Goal: Task Accomplishment & Management: Use online tool/utility

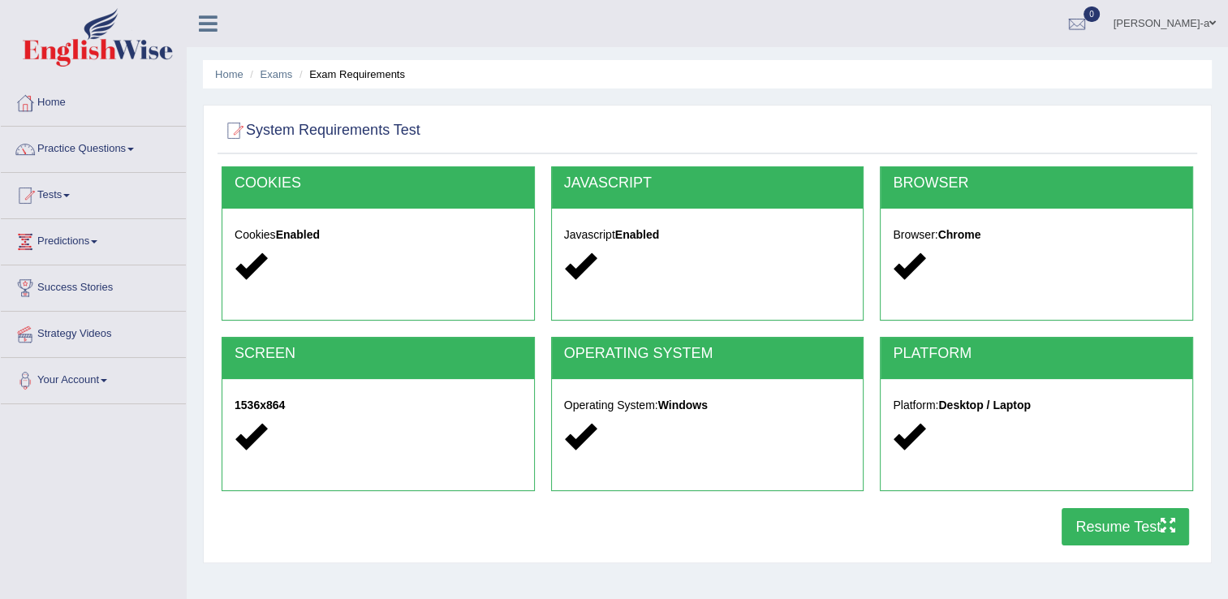
click at [1102, 527] on button "Resume Test" at bounding box center [1125, 526] width 127 height 37
click at [1119, 526] on button "Resume Test" at bounding box center [1125, 526] width 127 height 37
click at [1133, 524] on button "Resume Test" at bounding box center [1125, 526] width 127 height 37
click at [62, 185] on link "Tests" at bounding box center [93, 193] width 185 height 41
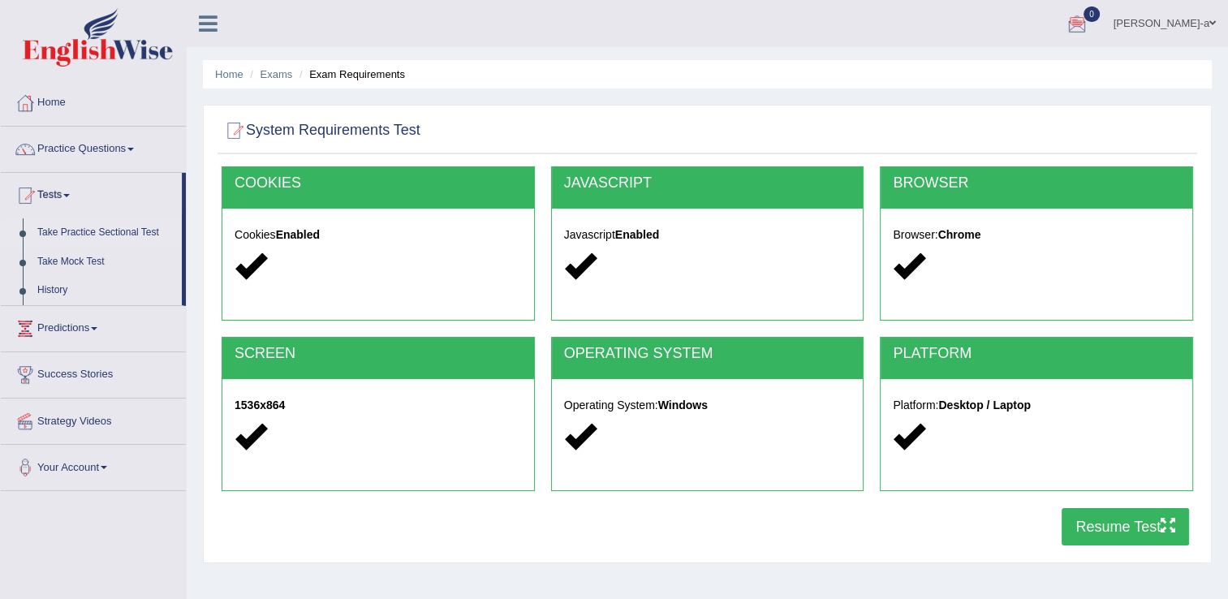
click at [107, 227] on link "Take Practice Sectional Test" at bounding box center [106, 232] width 152 height 29
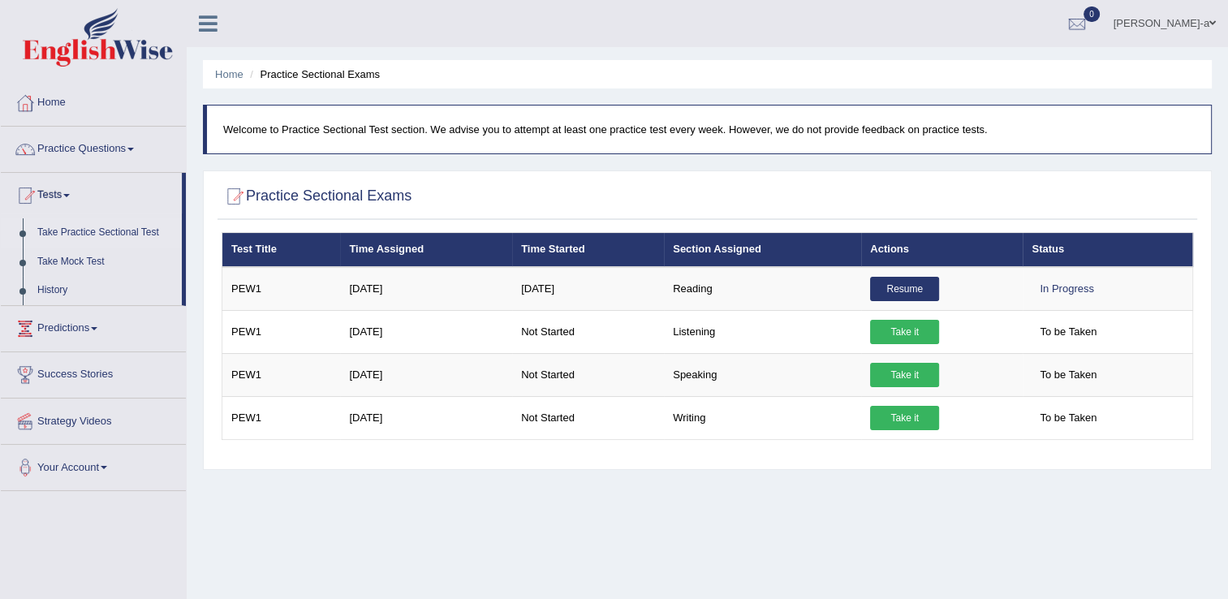
click at [107, 227] on link "Take Practice Sectional Test" at bounding box center [106, 232] width 152 height 29
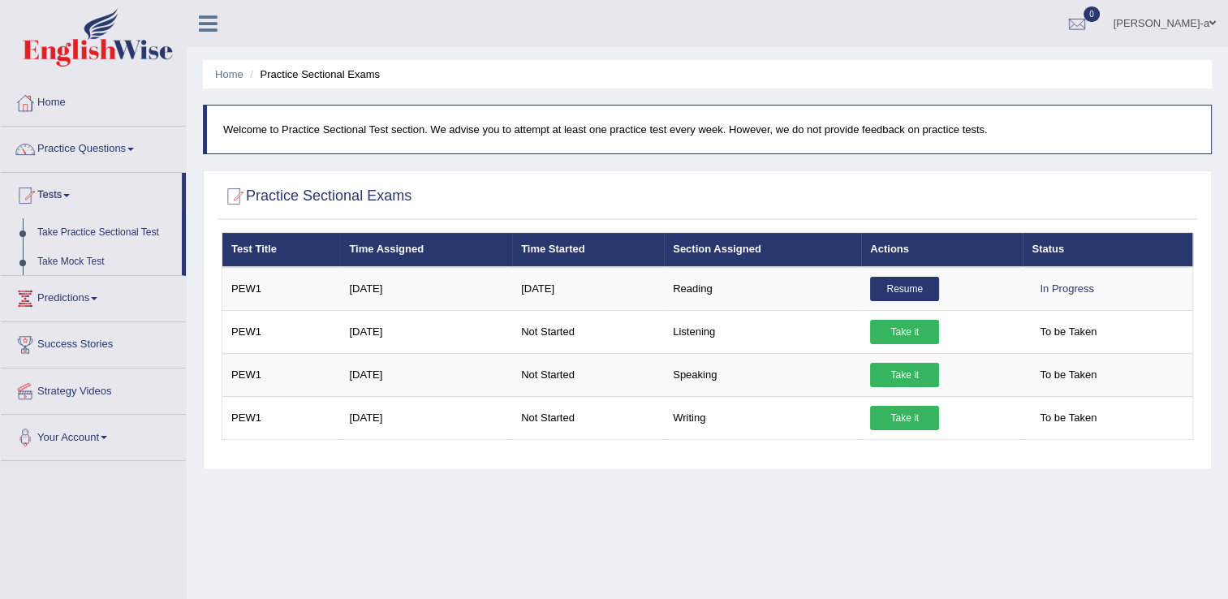
click at [107, 227] on link "Take Practice Sectional Test" at bounding box center [106, 232] width 152 height 29
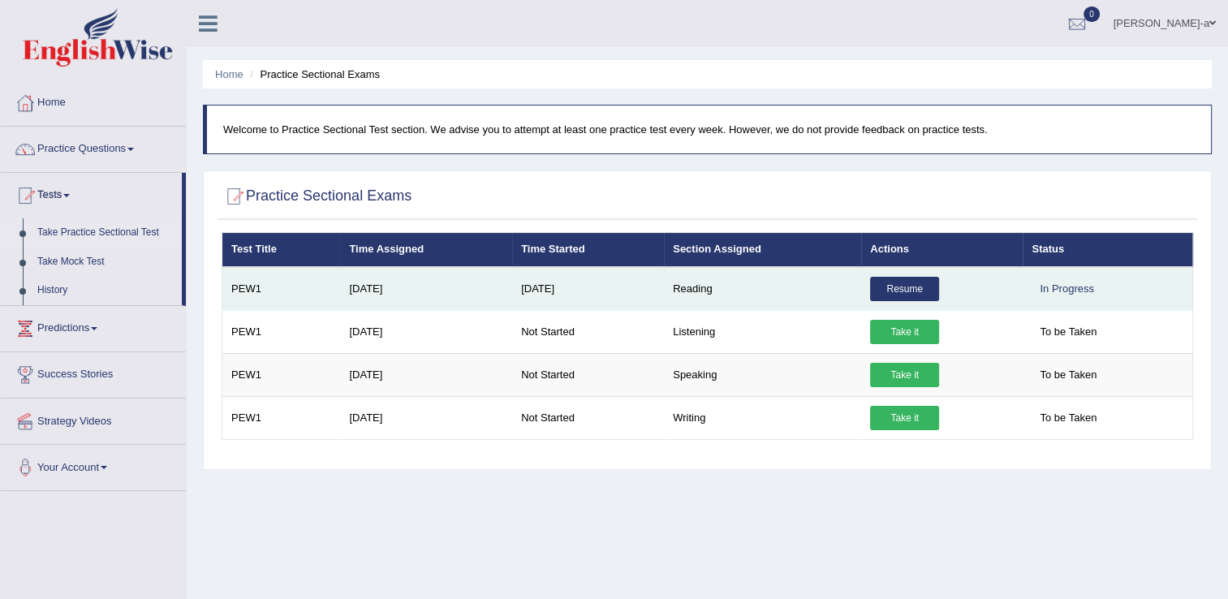
click at [900, 284] on link "Resume" at bounding box center [904, 289] width 69 height 24
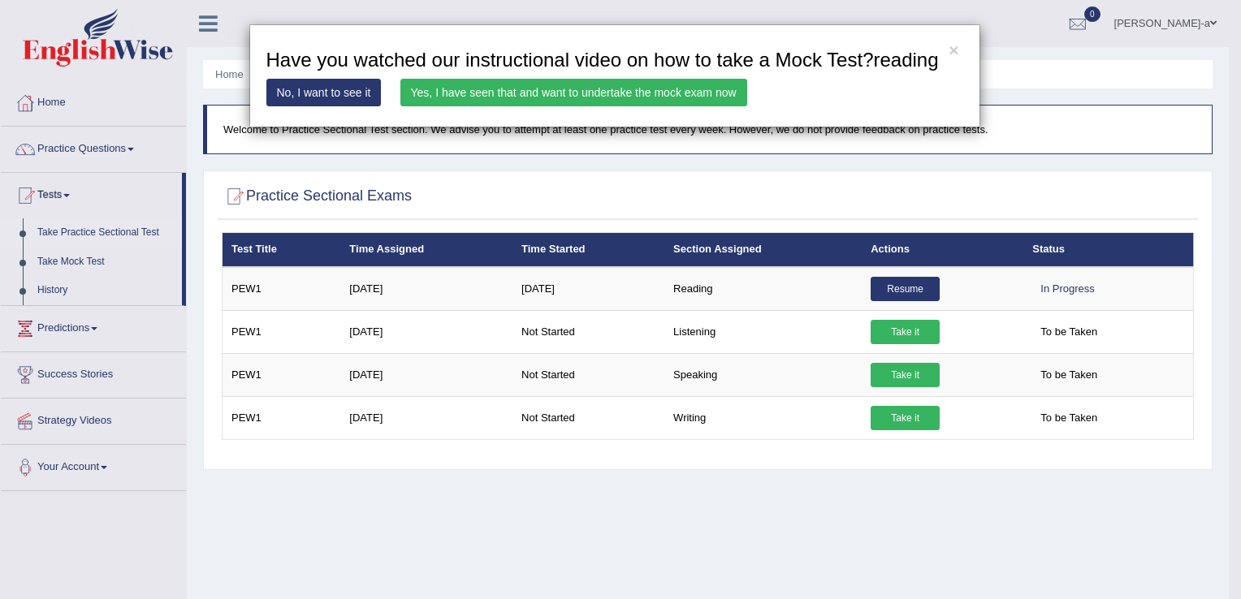
click at [680, 93] on link "Yes, I have seen that and want to undertake the mock exam now" at bounding box center [573, 93] width 347 height 28
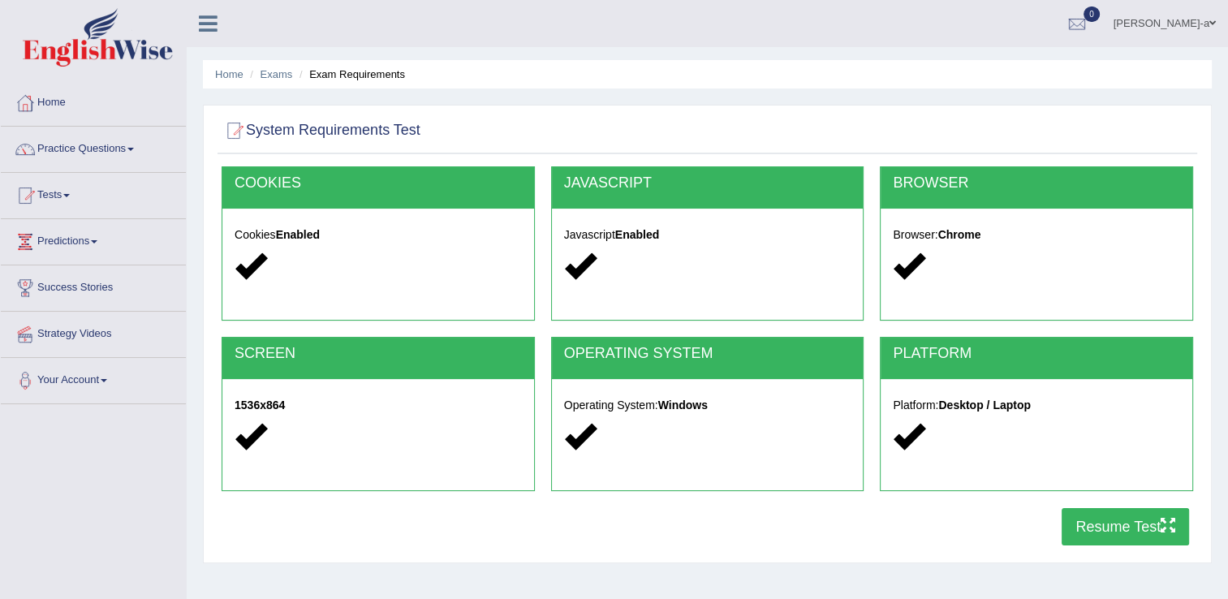
click at [1118, 538] on button "Resume Test" at bounding box center [1125, 526] width 127 height 37
click at [104, 142] on link "Practice Questions" at bounding box center [93, 147] width 185 height 41
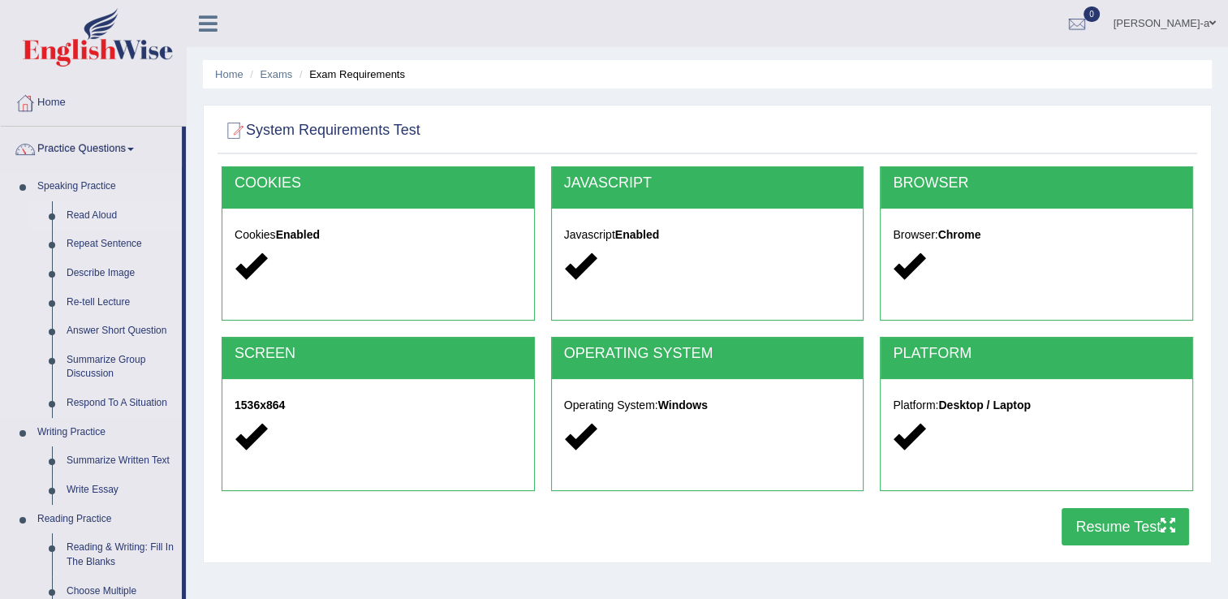
click at [94, 209] on link "Read Aloud" at bounding box center [120, 215] width 123 height 29
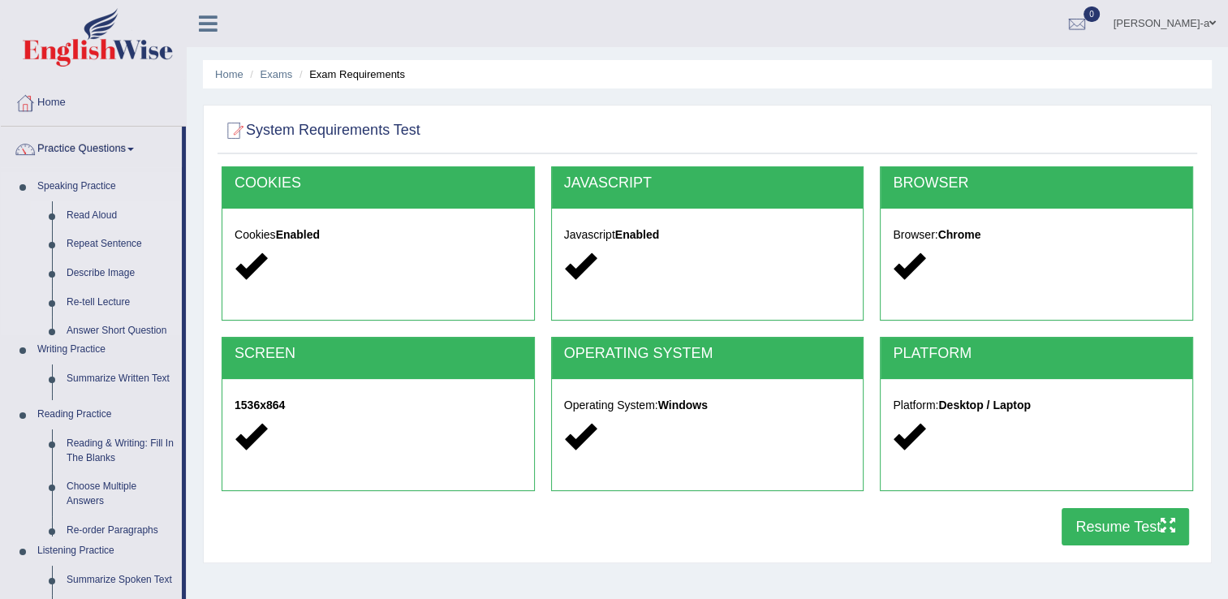
click at [94, 209] on link "Read Aloud" at bounding box center [120, 215] width 123 height 29
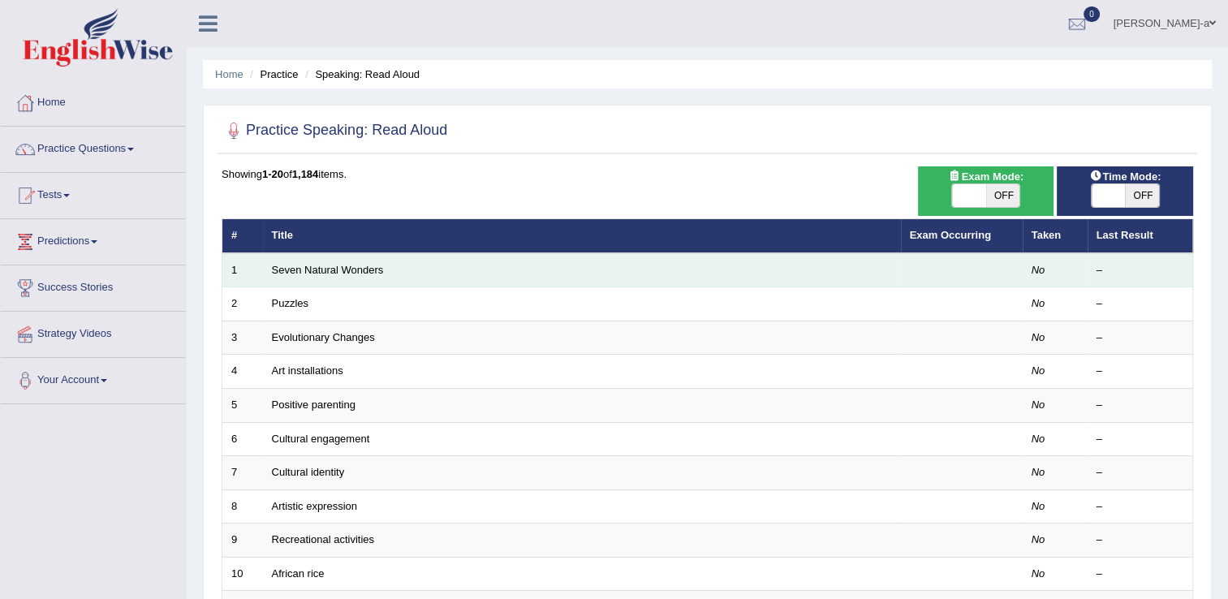
click at [461, 272] on td "Seven Natural Wonders" at bounding box center [582, 270] width 638 height 34
click at [253, 278] on td "1" at bounding box center [242, 270] width 41 height 34
click at [328, 264] on link "Seven Natural Wonders" at bounding box center [328, 270] width 112 height 12
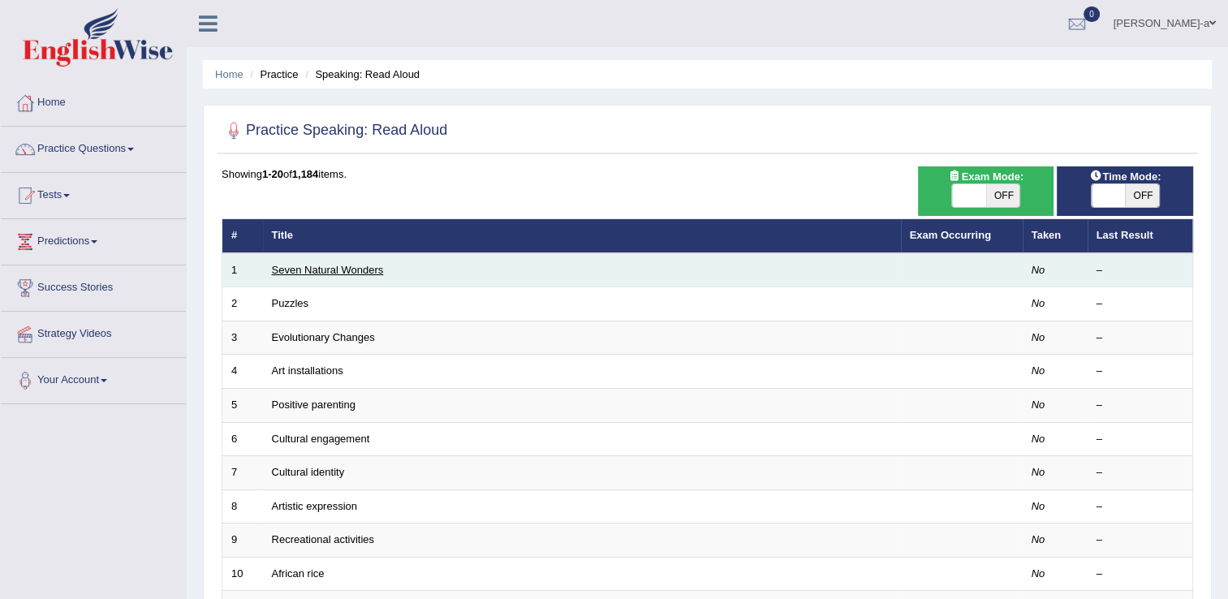
click at [328, 264] on link "Seven Natural Wonders" at bounding box center [328, 270] width 112 height 12
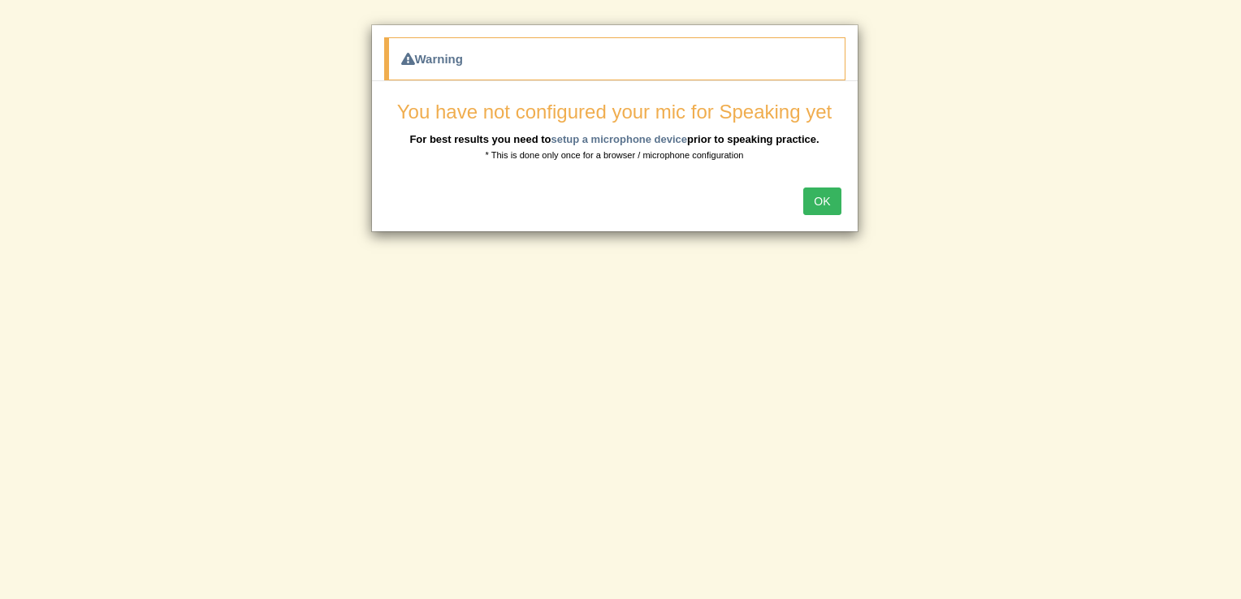
click at [822, 204] on button "OK" at bounding box center [821, 202] width 37 height 28
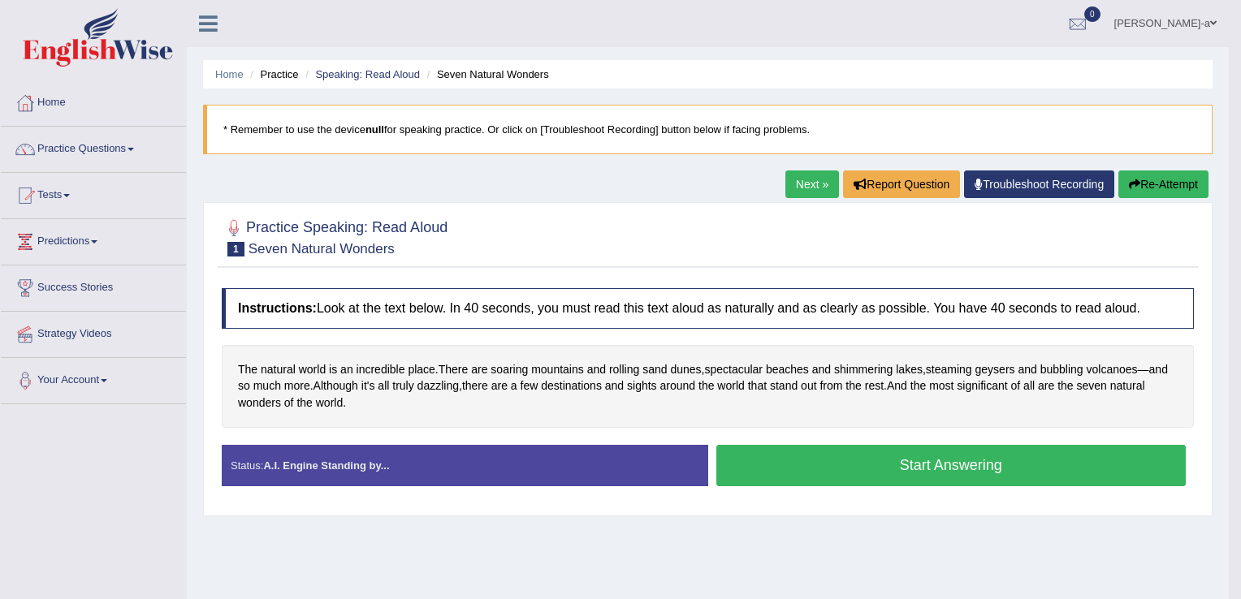
click at [822, 204] on body "Toggle navigation Home Practice Questions Speaking Practice Read Aloud Repeat S…" at bounding box center [620, 299] width 1241 height 599
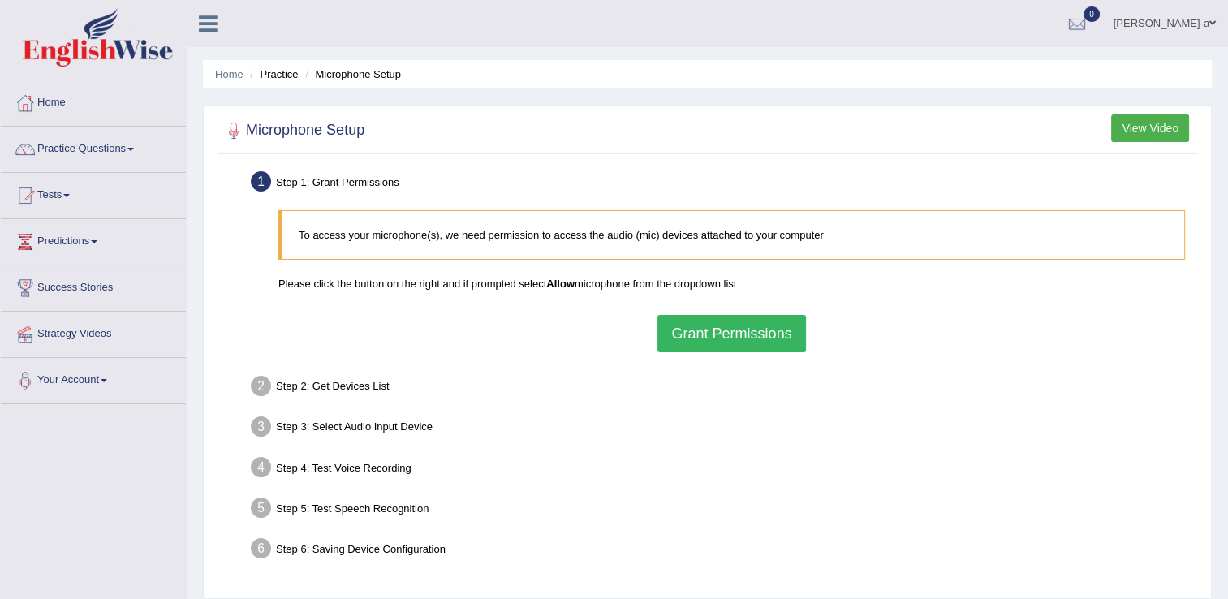
click at [1151, 128] on button "View Video" at bounding box center [1151, 128] width 78 height 28
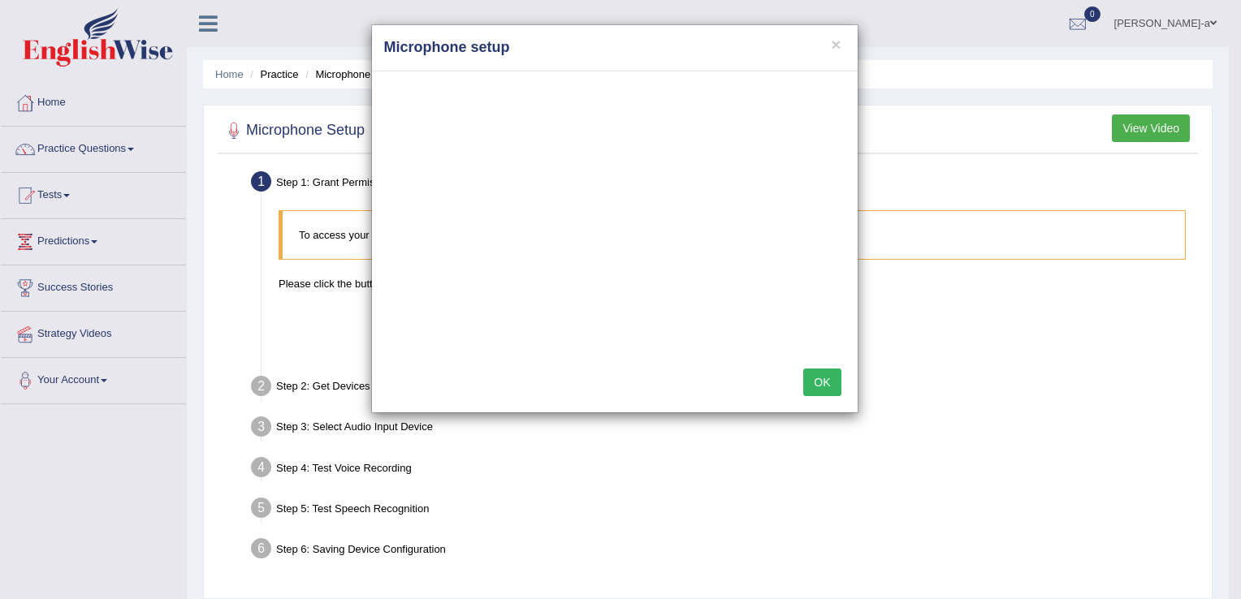
click at [60, 102] on div "× Microphone setup OK" at bounding box center [620, 299] width 1241 height 599
click at [839, 45] on button "×" at bounding box center [836, 44] width 10 height 17
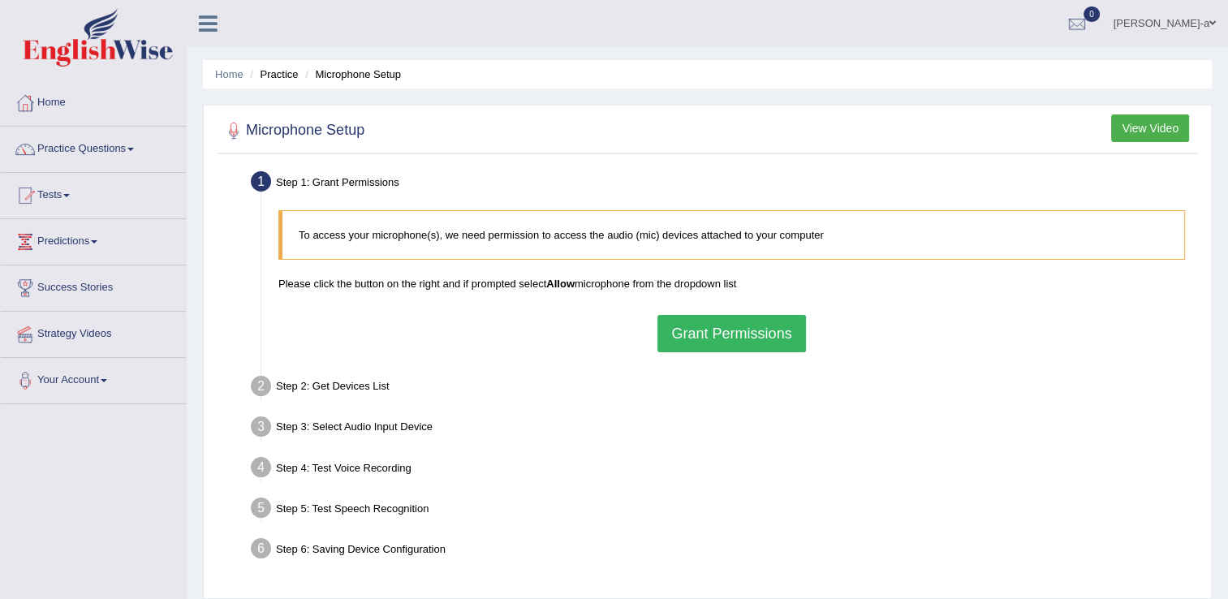
click at [715, 338] on button "Grant Permissions" at bounding box center [732, 333] width 148 height 37
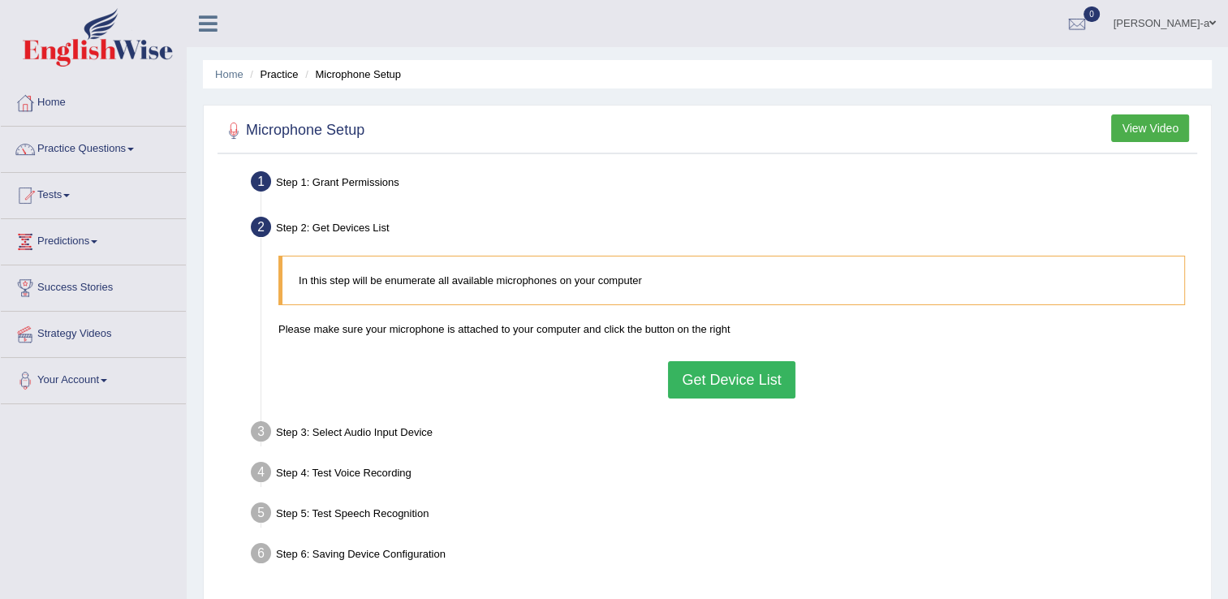
click at [705, 378] on button "Get Device List" at bounding box center [731, 379] width 127 height 37
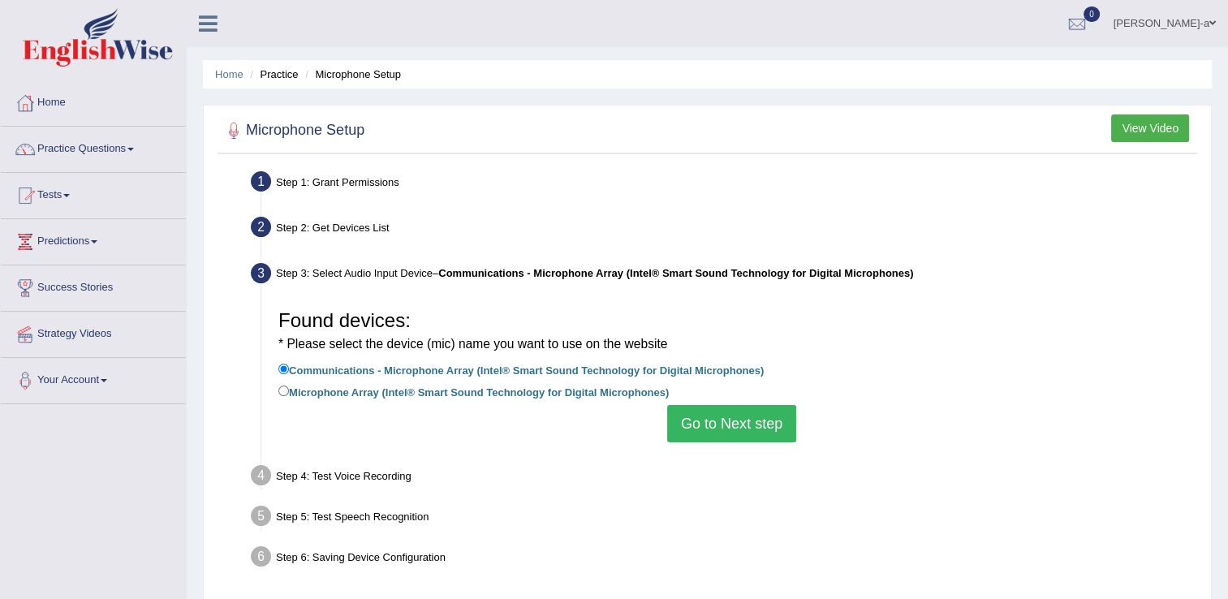
click at [736, 426] on button "Go to Next step" at bounding box center [731, 423] width 129 height 37
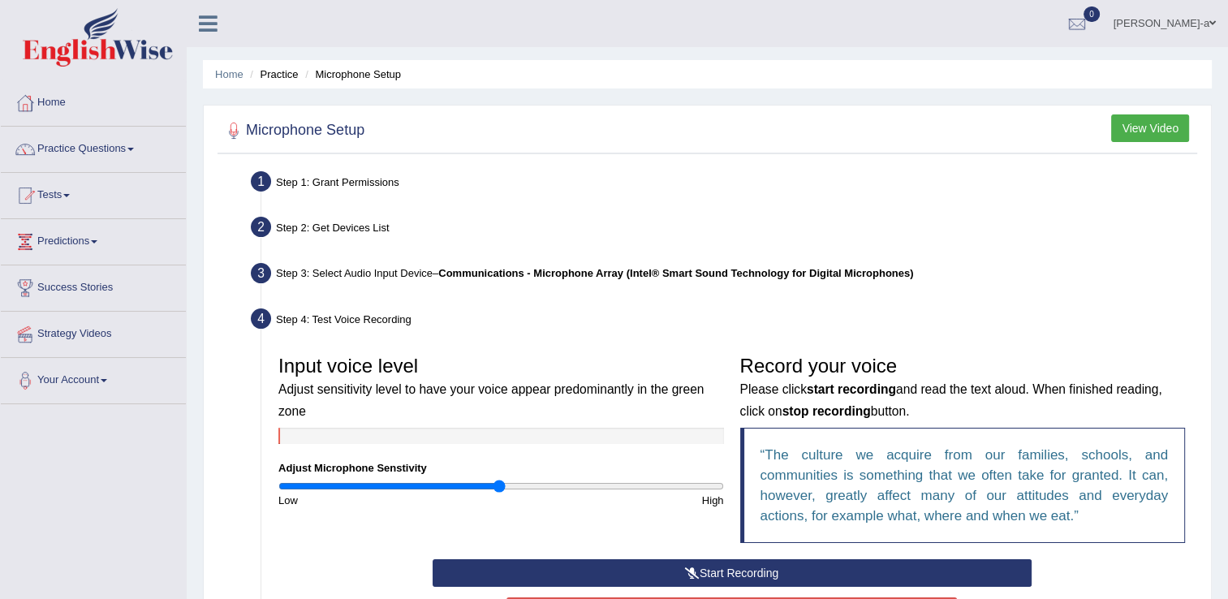
click at [717, 571] on button "Start Recording" at bounding box center [732, 573] width 599 height 28
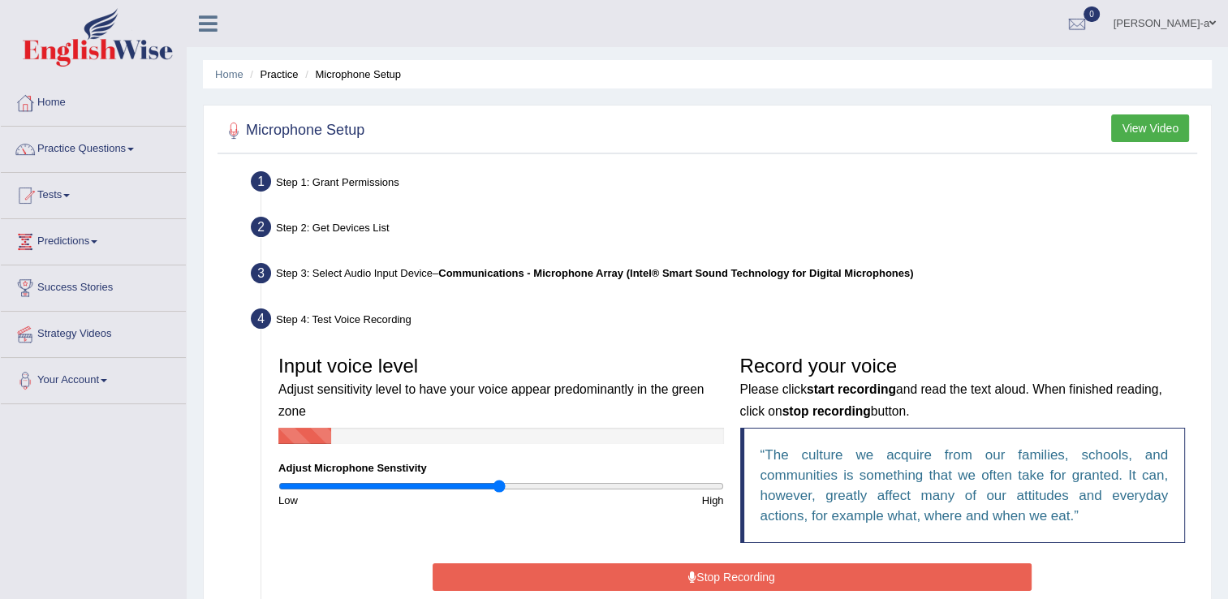
click at [717, 571] on button "Stop Recording" at bounding box center [732, 577] width 599 height 28
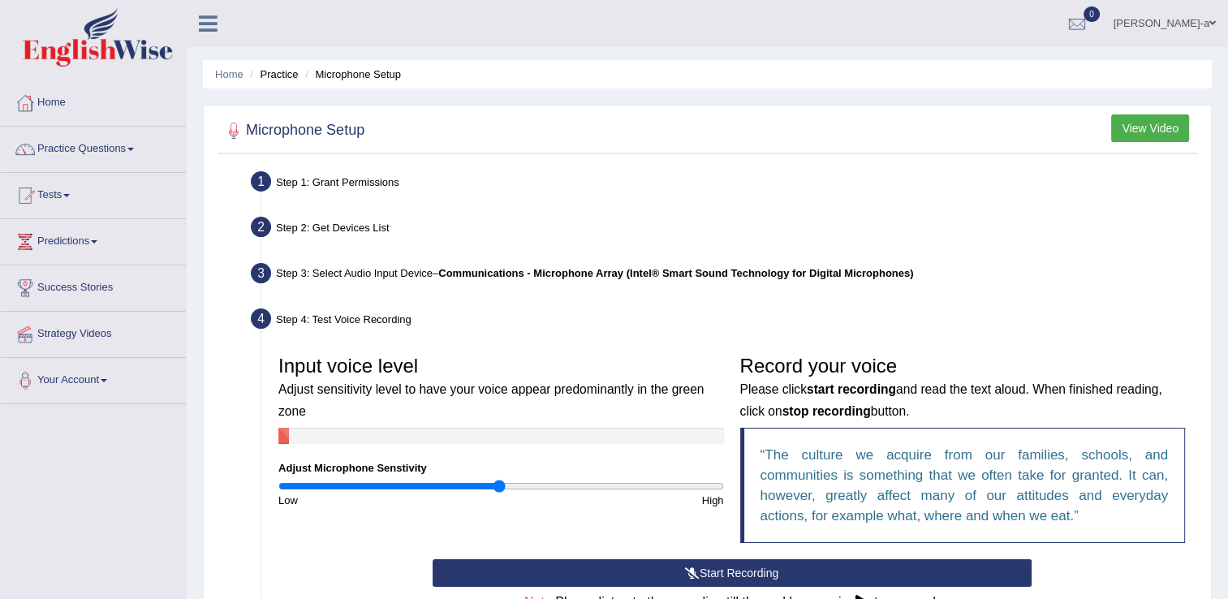
click at [770, 570] on button "Start Recording" at bounding box center [732, 573] width 599 height 28
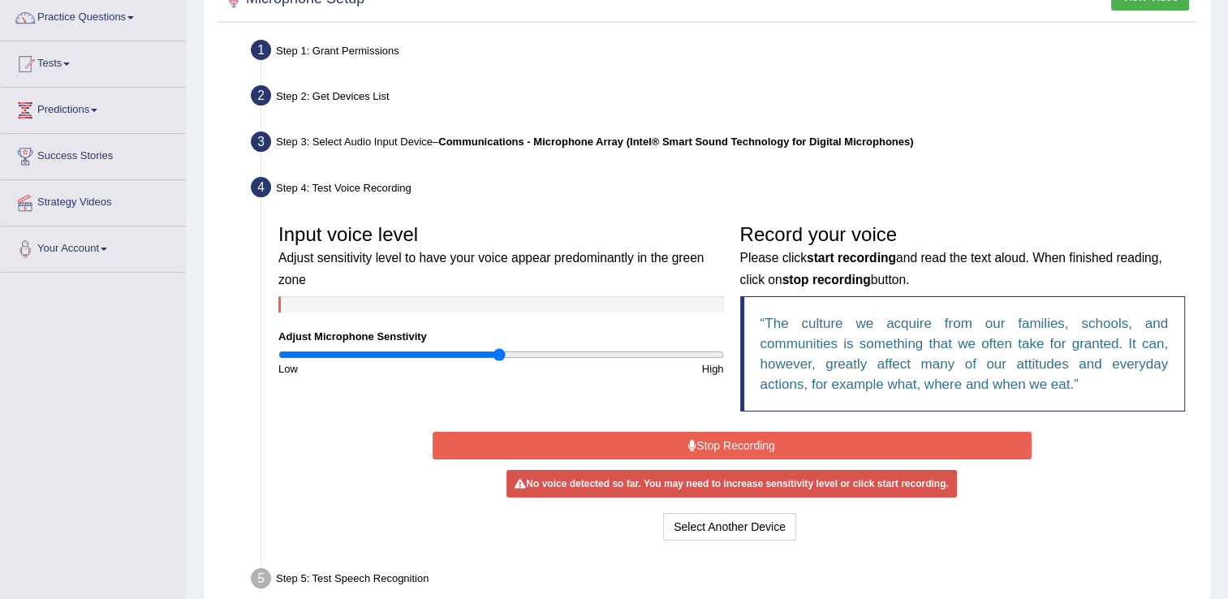
scroll to position [134, 0]
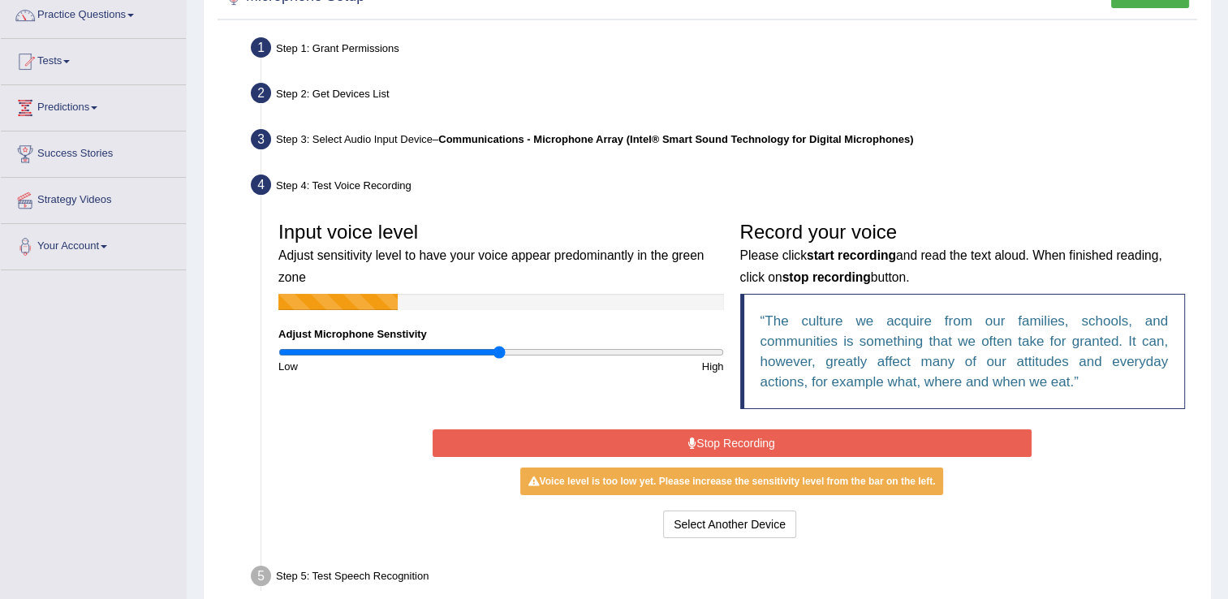
click at [711, 437] on button "Stop Recording" at bounding box center [732, 444] width 599 height 28
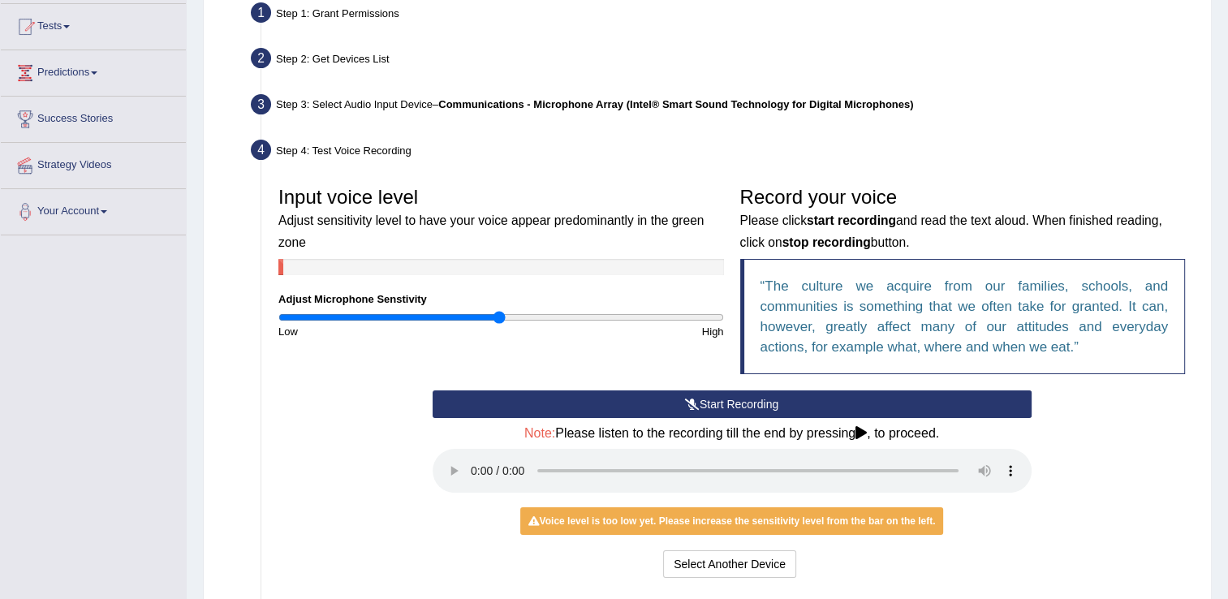
scroll to position [166, 0]
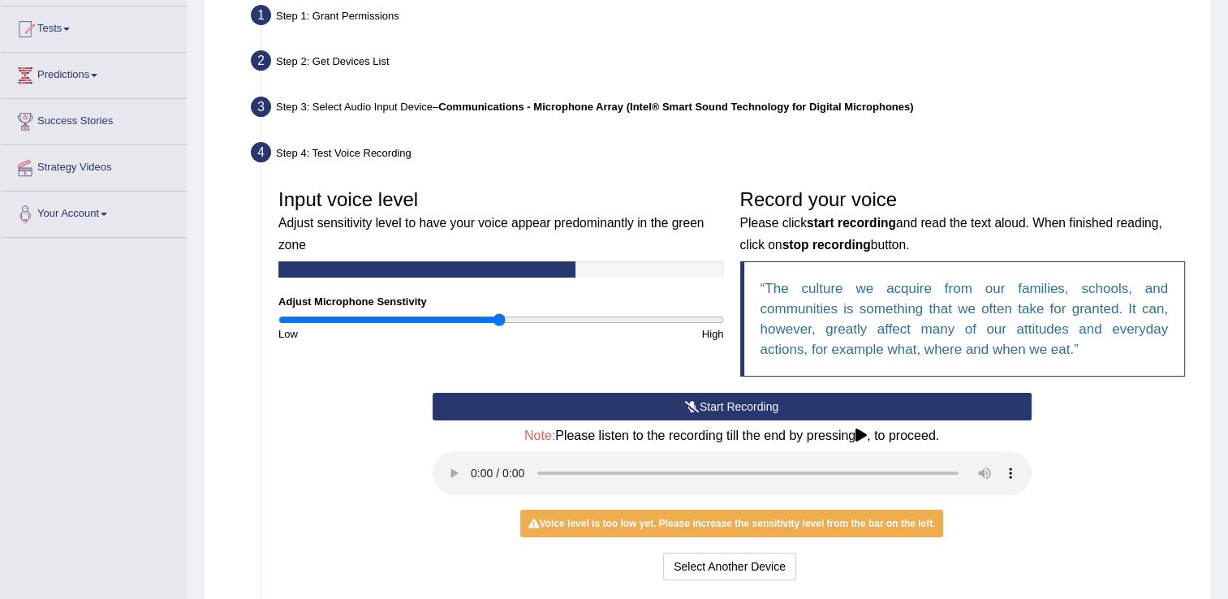
click at [711, 409] on button "Start Recording" at bounding box center [732, 407] width 599 height 28
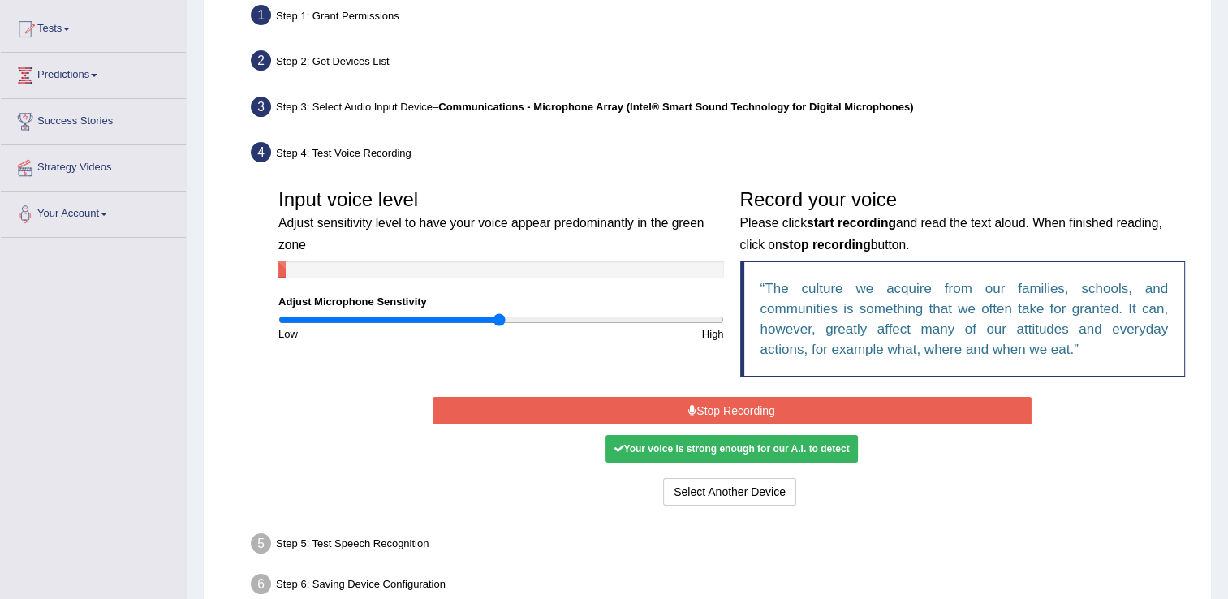
click at [715, 409] on button "Stop Recording" at bounding box center [732, 411] width 599 height 28
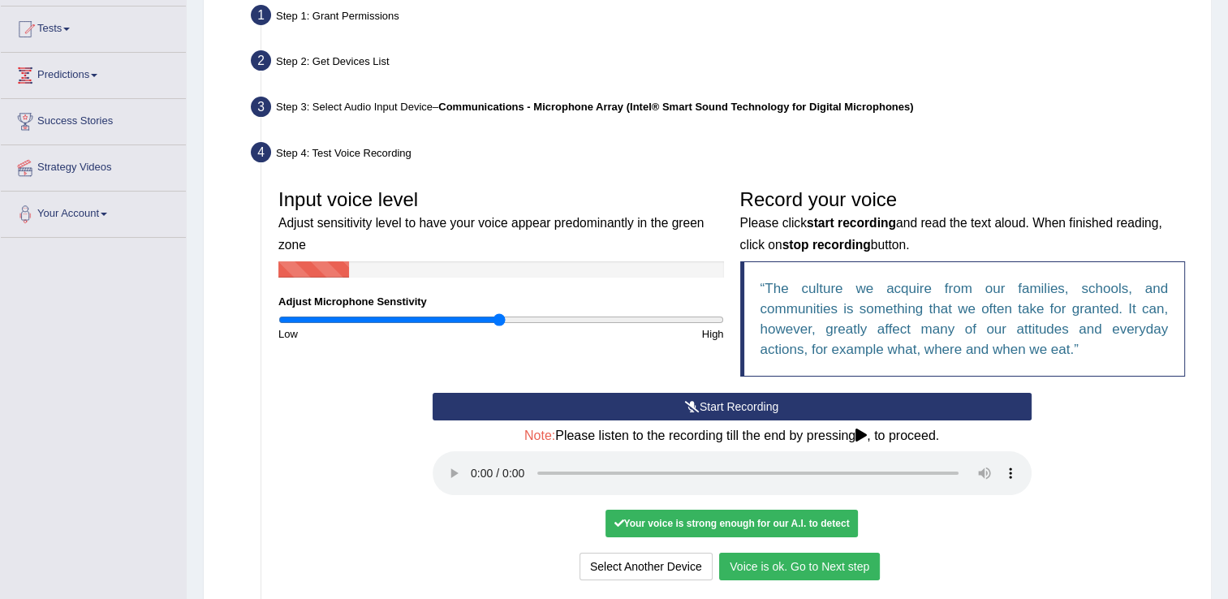
click at [779, 571] on button "Voice is ok. Go to Next step" at bounding box center [799, 567] width 161 height 28
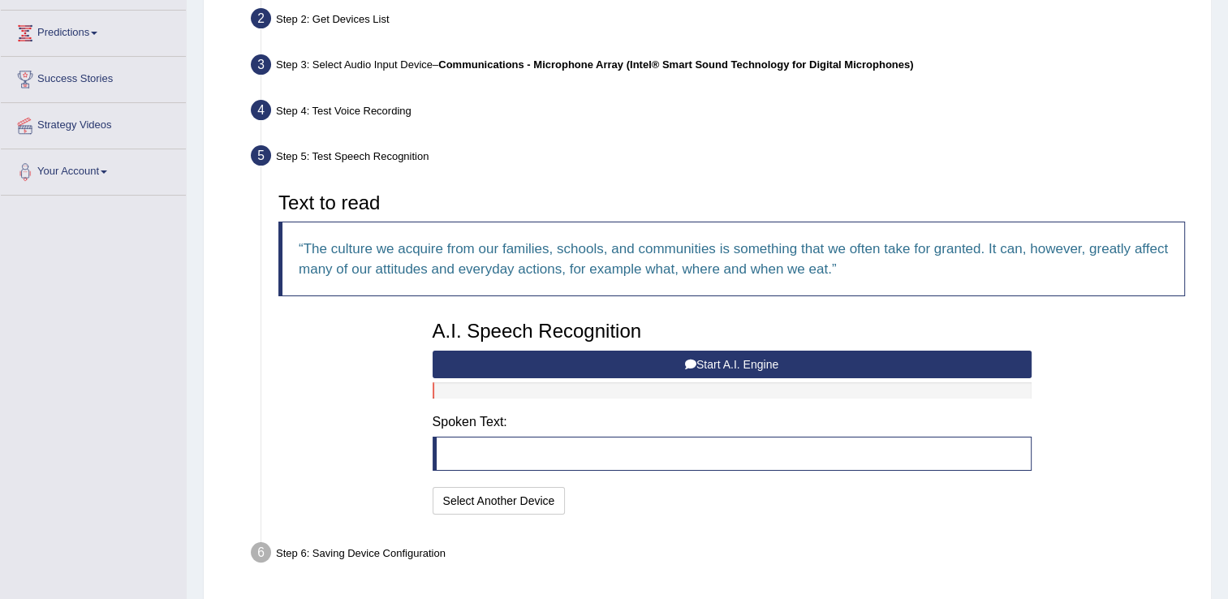
scroll to position [209, 0]
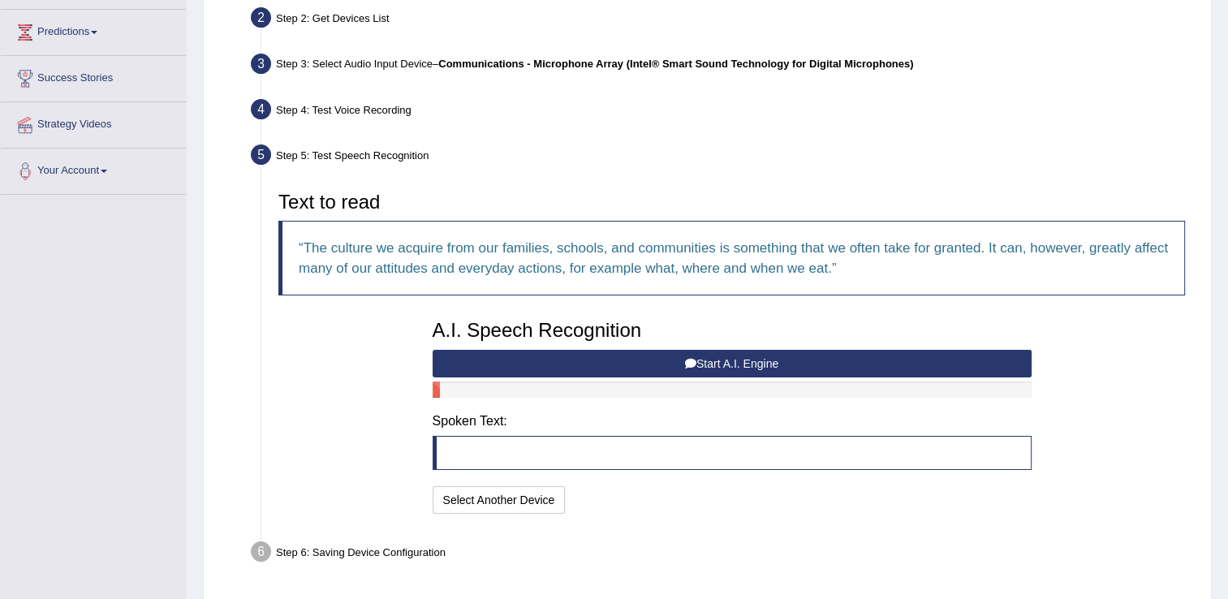
click at [719, 359] on button "Start A.I. Engine" at bounding box center [732, 364] width 599 height 28
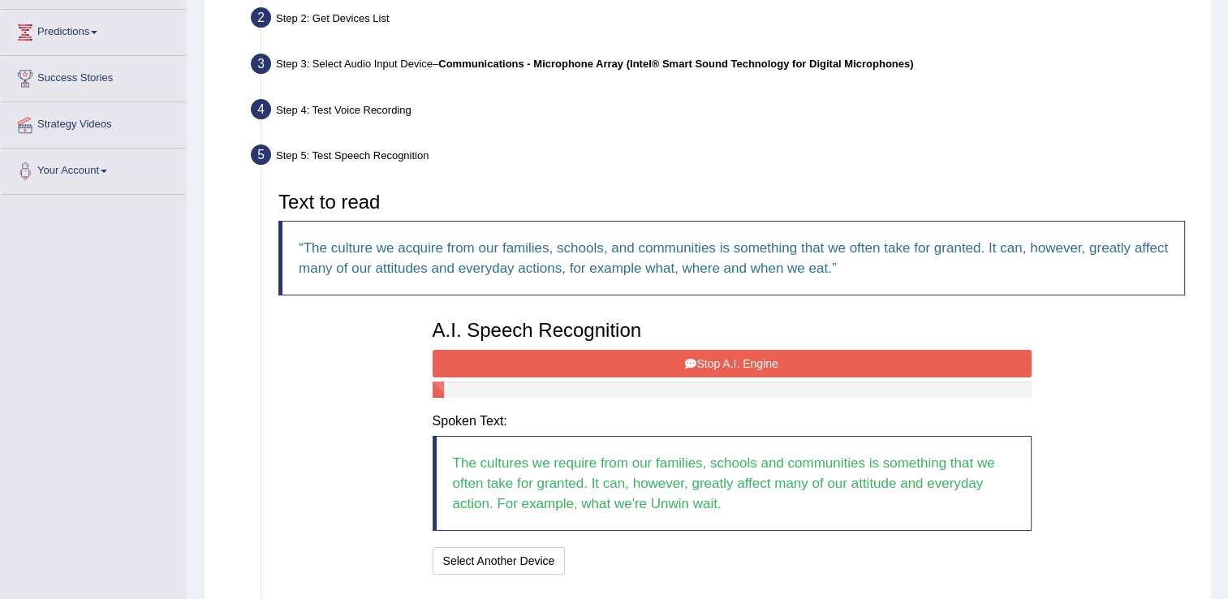
click at [719, 357] on button "Stop A.I. Engine" at bounding box center [732, 364] width 599 height 28
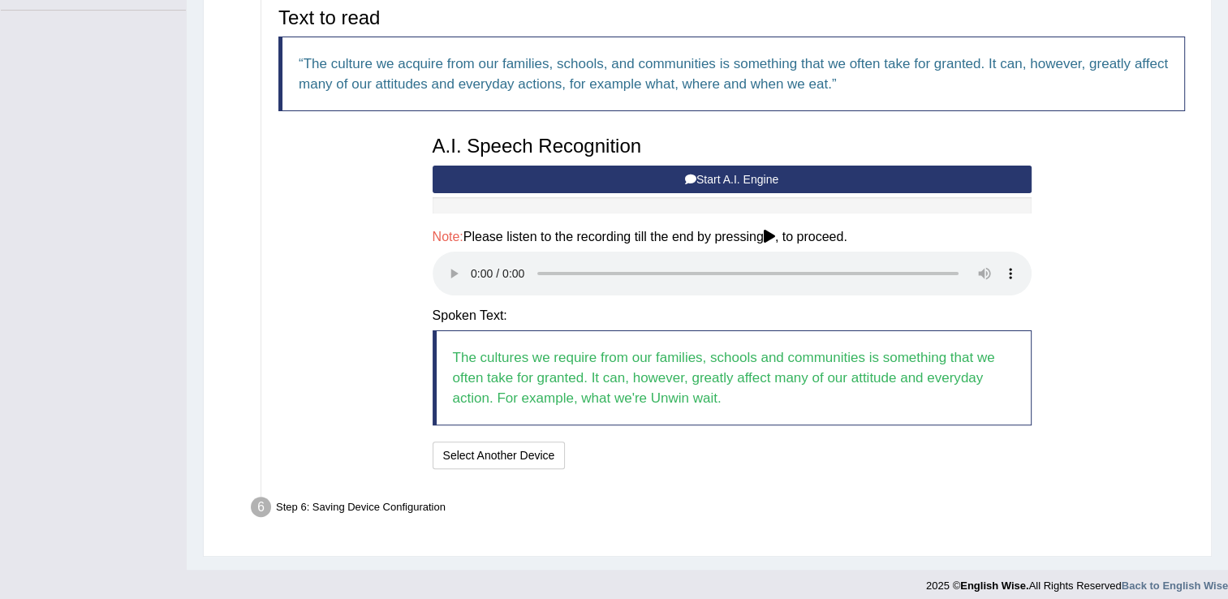
scroll to position [395, 0]
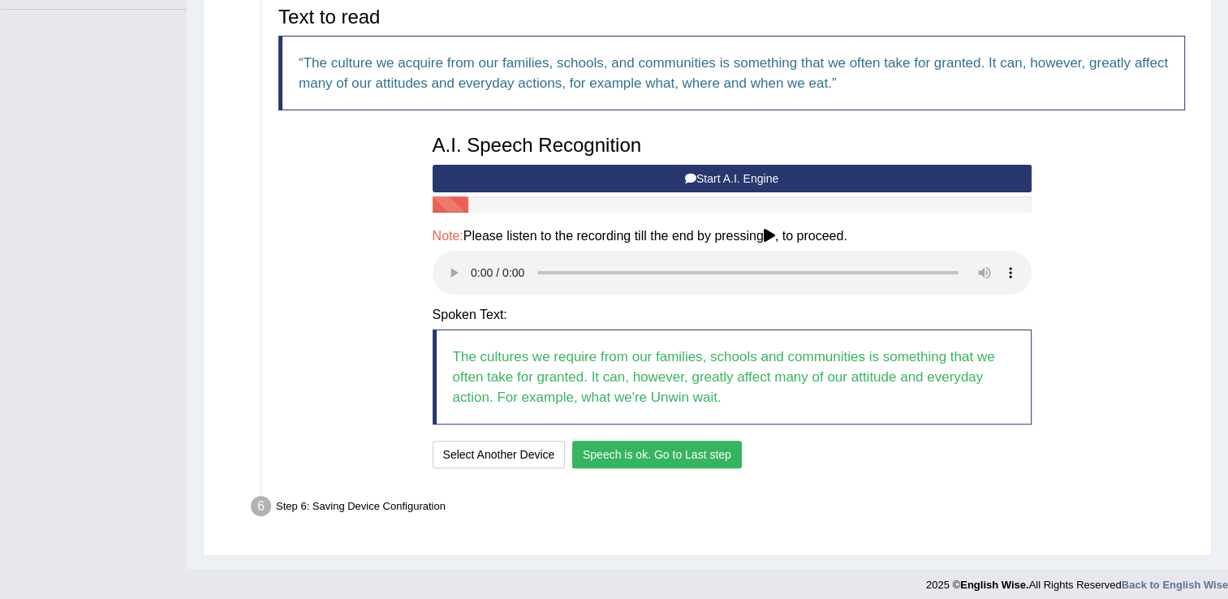
click at [659, 456] on button "Speech is ok. Go to Last step" at bounding box center [657, 455] width 170 height 28
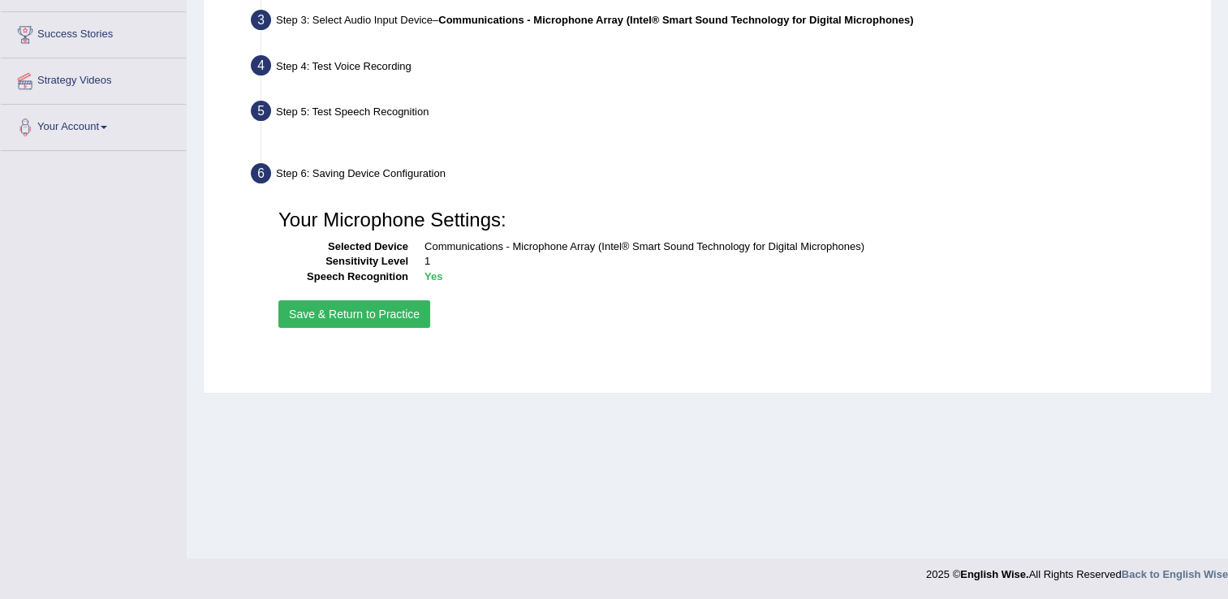
scroll to position [253, 0]
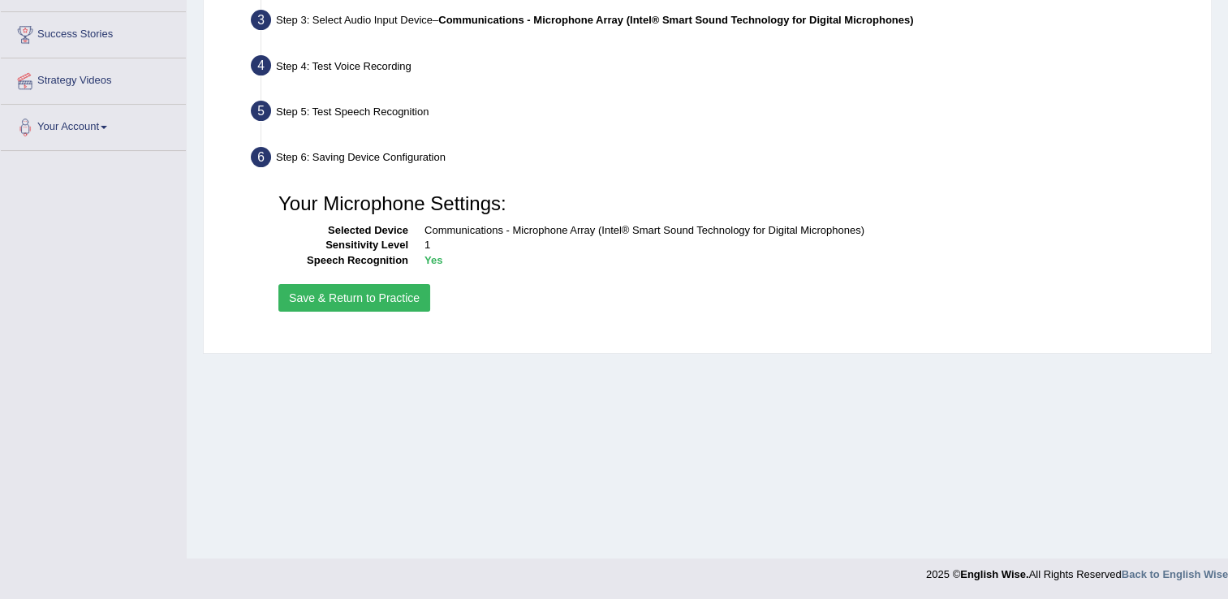
click at [348, 296] on button "Save & Return to Practice" at bounding box center [354, 298] width 152 height 28
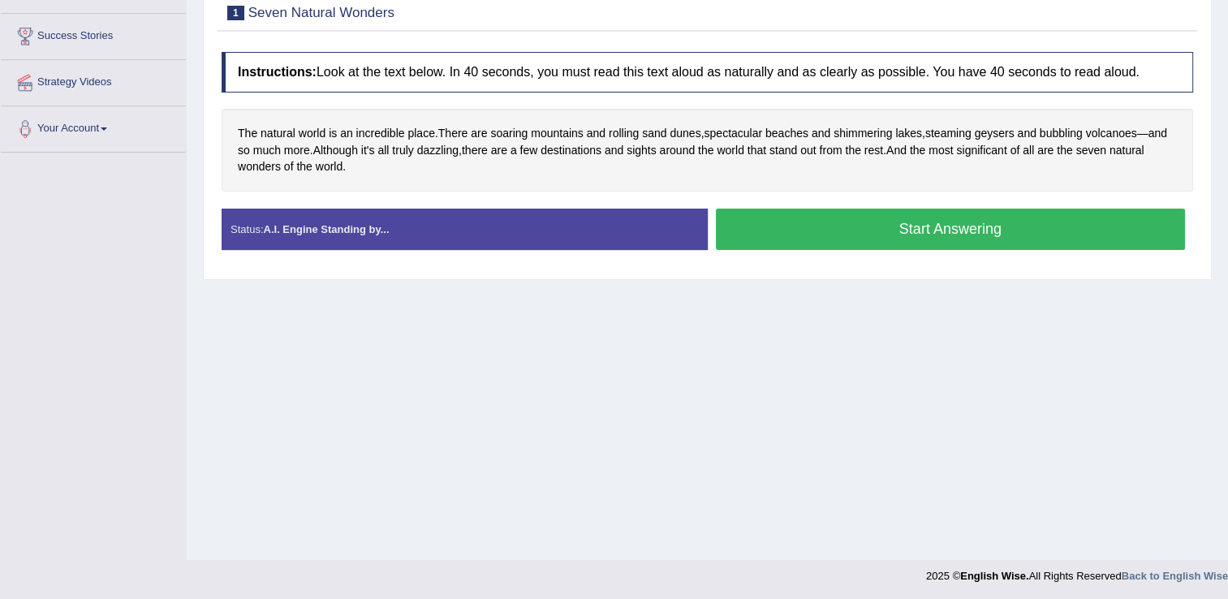
scroll to position [253, 0]
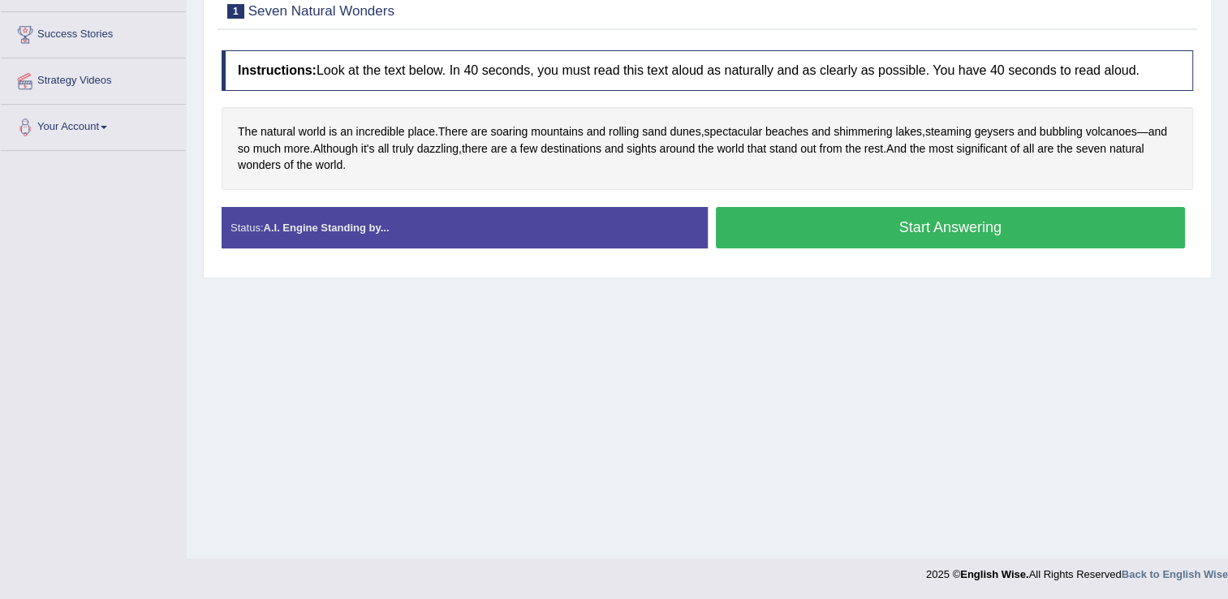
click at [974, 386] on div "Home Practice Speaking: Read Aloud Seven Natural Wonders * Remember to use the …" at bounding box center [708, 153] width 1042 height 812
click at [973, 399] on div "Home Practice Speaking: Read Aloud Seven Natural Wonders * Remember to use the …" at bounding box center [708, 153] width 1042 height 812
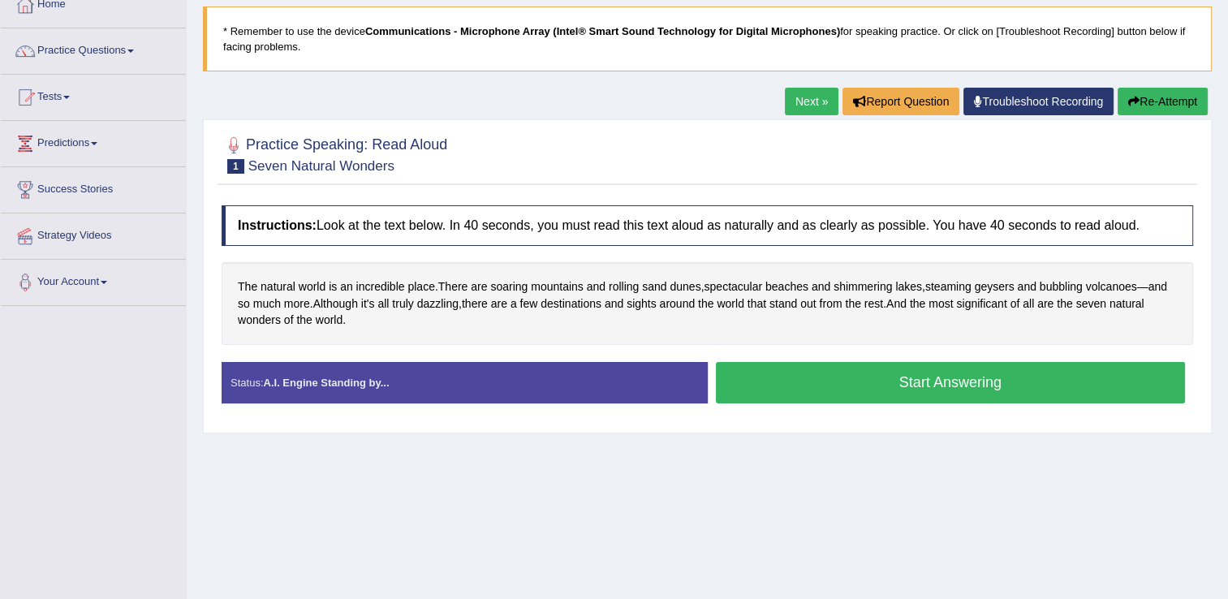
scroll to position [0, 0]
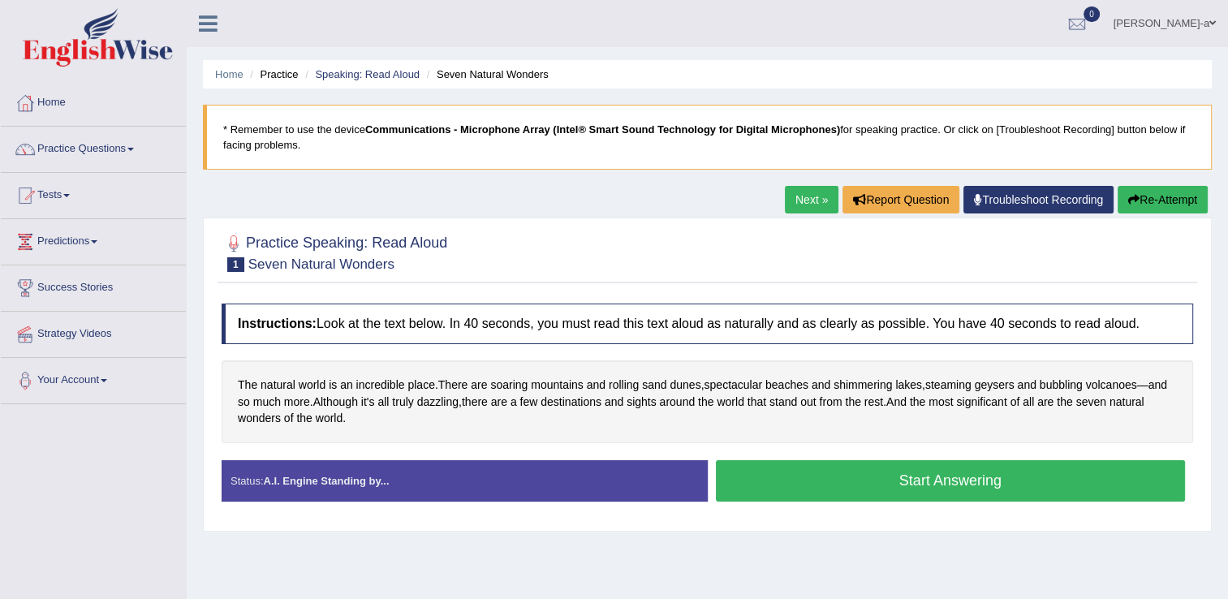
click at [95, 148] on link "Practice Questions" at bounding box center [93, 147] width 185 height 41
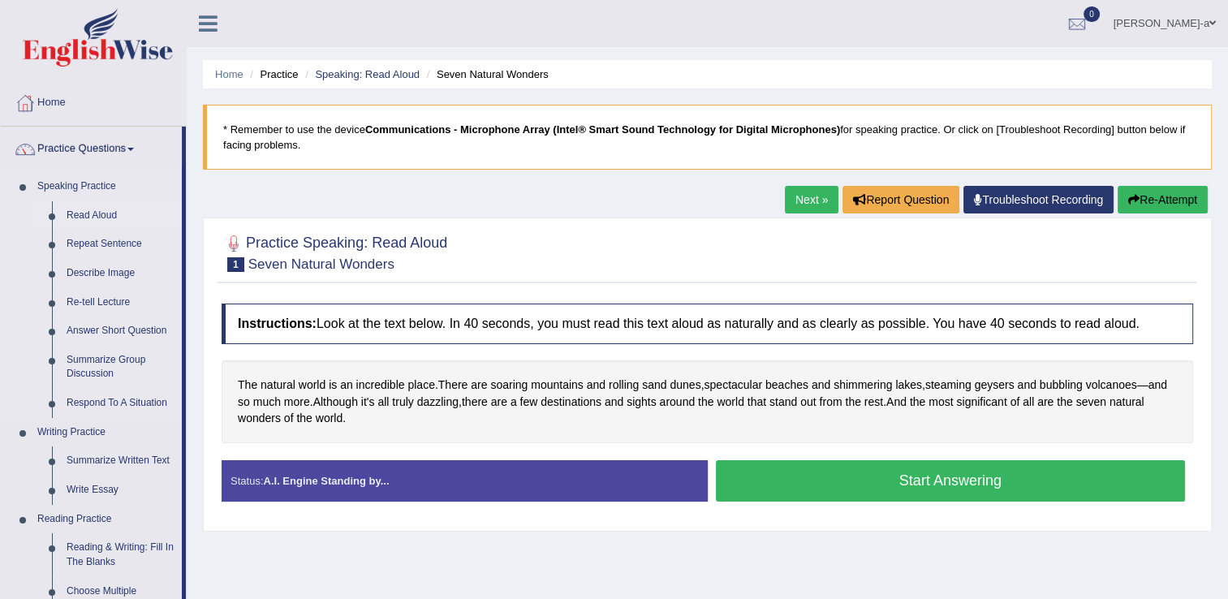
click at [91, 219] on link "Read Aloud" at bounding box center [120, 215] width 123 height 29
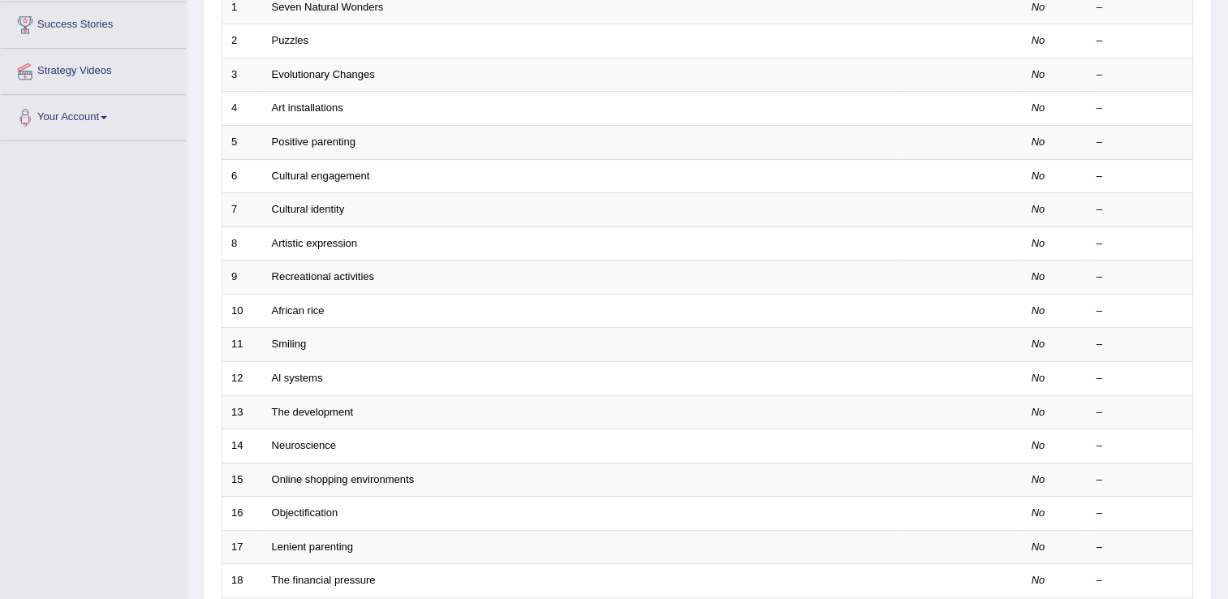
scroll to position [263, 0]
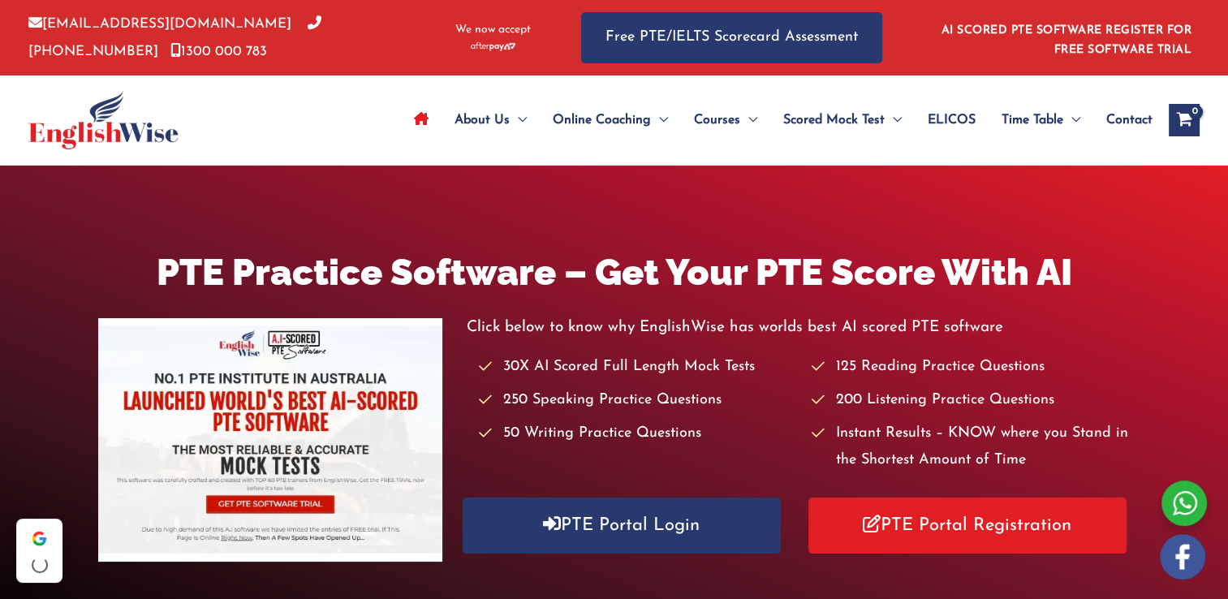
click at [581, 526] on link "PTE Portal Login" at bounding box center [622, 526] width 318 height 56
